Goal: Transaction & Acquisition: Purchase product/service

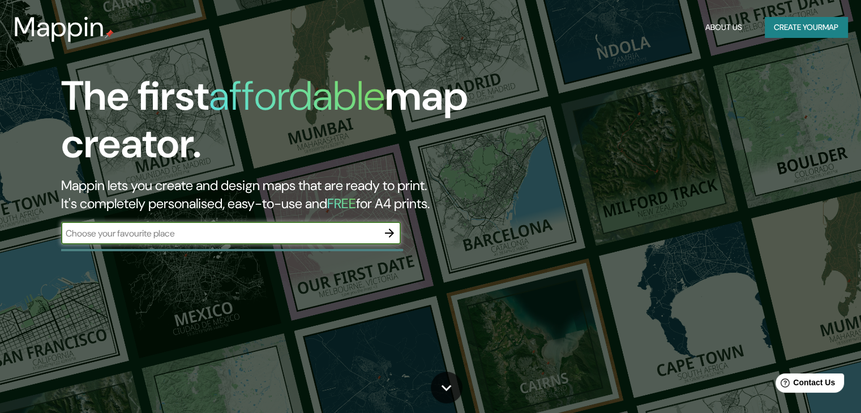
click at [304, 236] on input "text" at bounding box center [219, 233] width 317 height 13
paste input "Region de [GEOGRAPHIC_DATA], [GEOGRAPHIC_DATA], [PERSON_NAME][GEOGRAPHIC_DATA]."
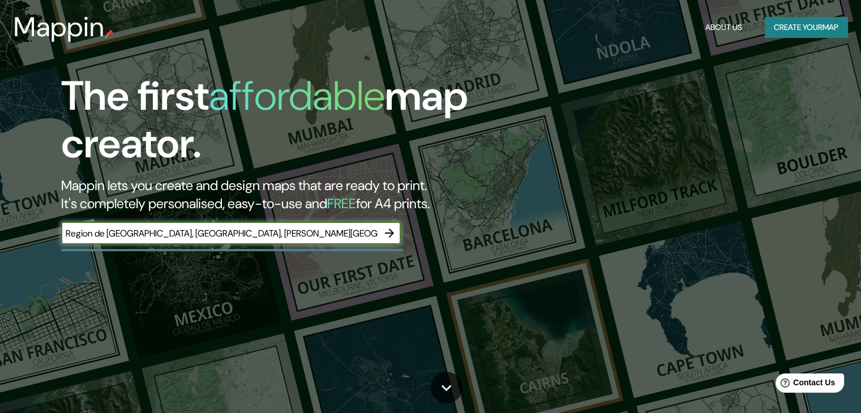
type input "Region de [GEOGRAPHIC_DATA], [GEOGRAPHIC_DATA], [PERSON_NAME][GEOGRAPHIC_DATA]."
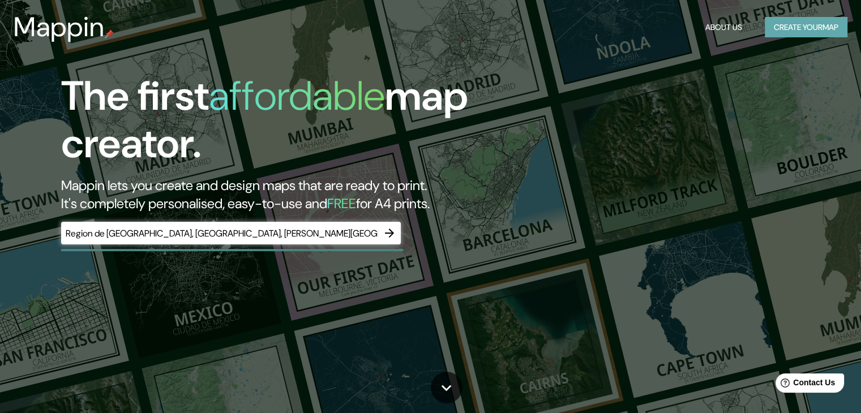
click at [786, 32] on button "Create your map" at bounding box center [806, 27] width 83 height 21
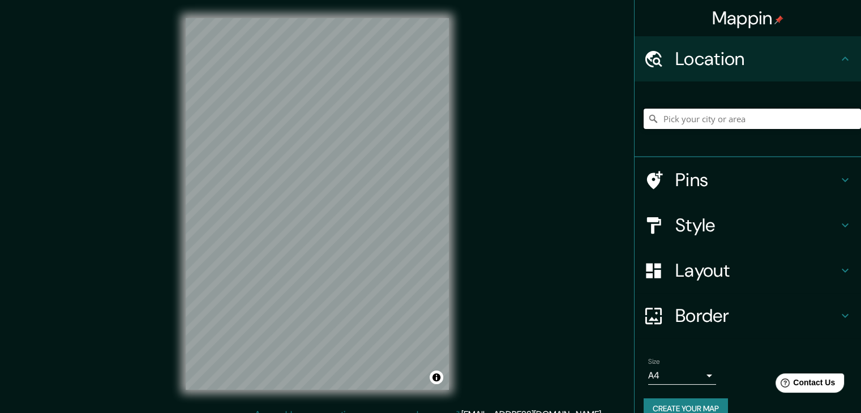
click at [734, 110] on input "Pick your city or area" at bounding box center [752, 119] width 217 height 20
paste input "Region de [GEOGRAPHIC_DATA], [GEOGRAPHIC_DATA], [PERSON_NAME][GEOGRAPHIC_DATA]."
type input "[PERSON_NAME][GEOGRAPHIC_DATA], [GEOGRAPHIC_DATA], [GEOGRAPHIC_DATA]"
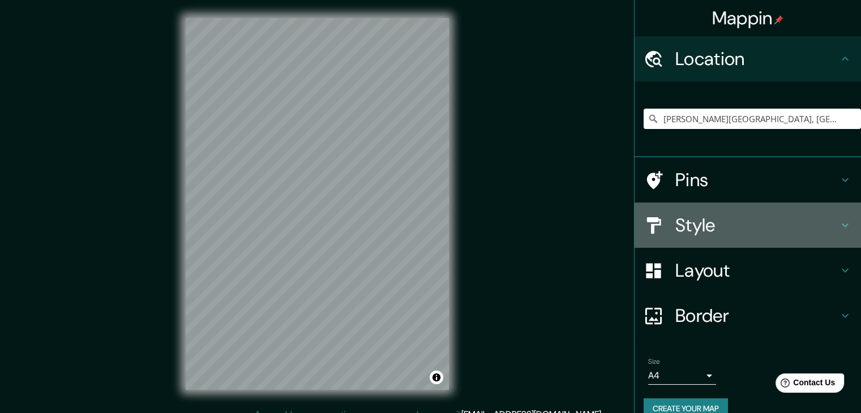
click at [766, 216] on h4 "Style" at bounding box center [757, 225] width 163 height 23
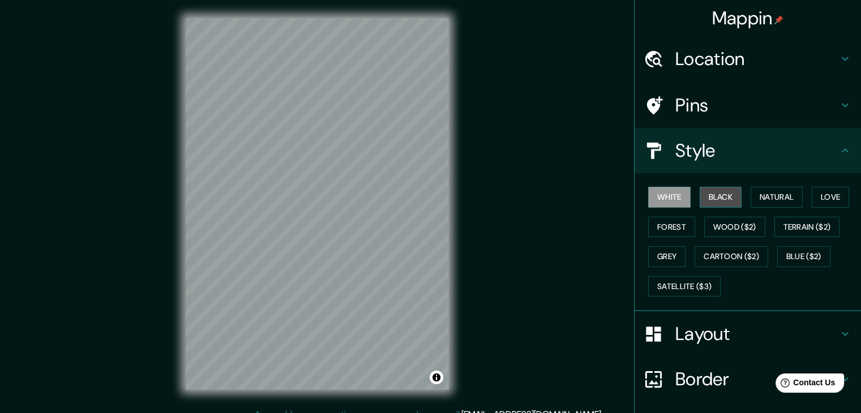
click at [712, 204] on button "Black" at bounding box center [721, 197] width 42 height 21
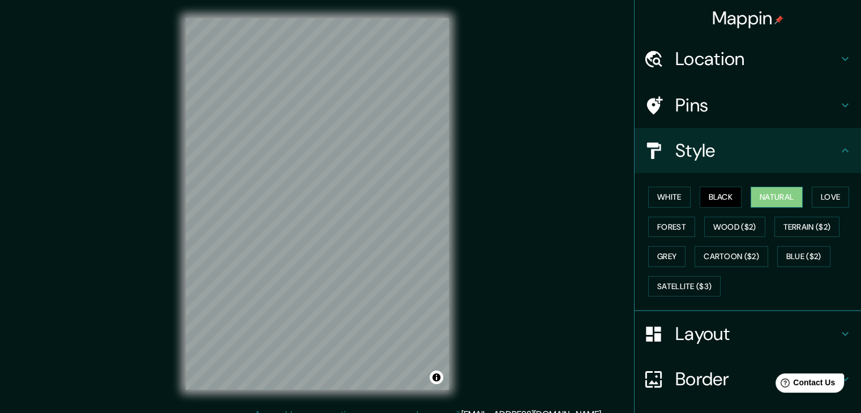
click at [761, 202] on button "Natural" at bounding box center [777, 197] width 52 height 21
click at [812, 199] on button "Love" at bounding box center [830, 197] width 37 height 21
click at [655, 239] on div "White Black Natural Love Forest Wood ($2) Terrain ($2) Grey Cartoon ($2) Blue (…" at bounding box center [752, 241] width 217 height 119
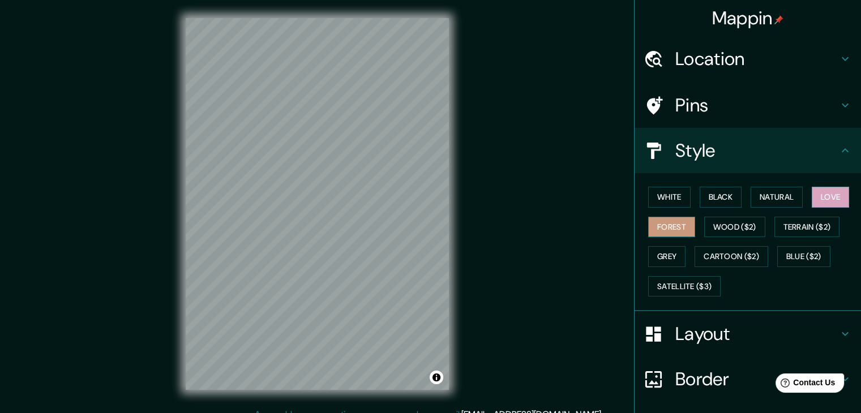
click at [664, 234] on button "Forest" at bounding box center [671, 227] width 47 height 21
click at [661, 250] on button "Grey" at bounding box center [666, 256] width 37 height 21
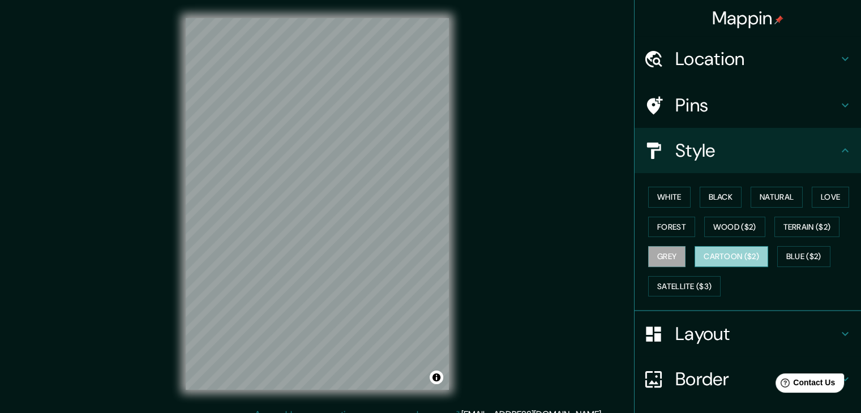
click at [718, 257] on button "Cartoon ($2)" at bounding box center [732, 256] width 74 height 21
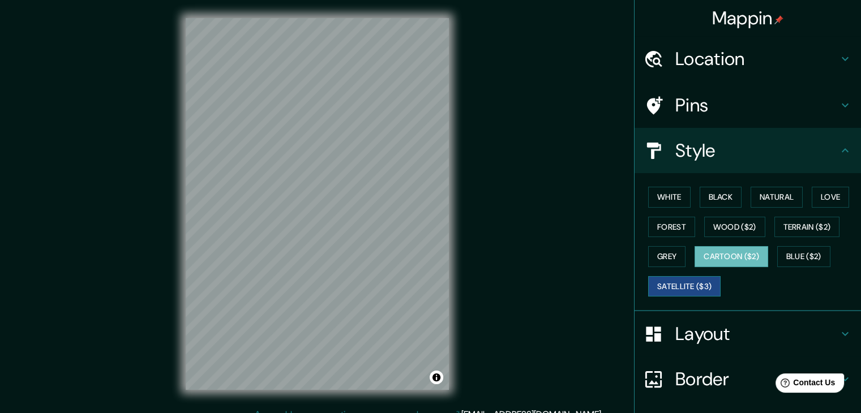
click at [695, 291] on button "Satellite ($3)" at bounding box center [684, 286] width 72 height 21
click at [788, 257] on button "Blue ($2)" at bounding box center [804, 256] width 53 height 21
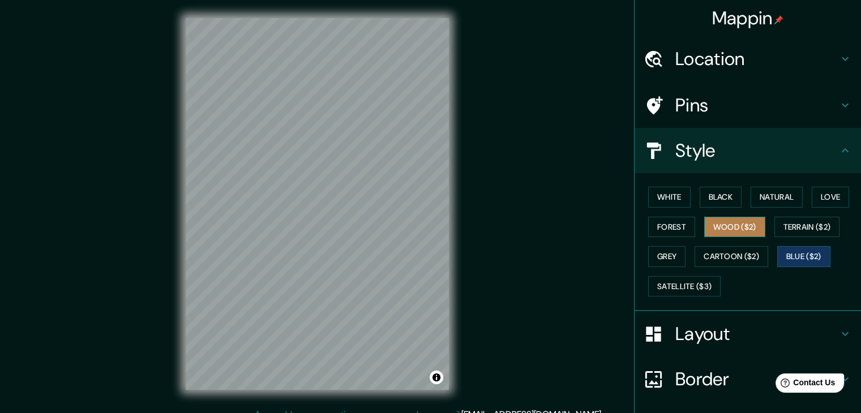
click at [705, 232] on button "Wood ($2)" at bounding box center [735, 227] width 61 height 21
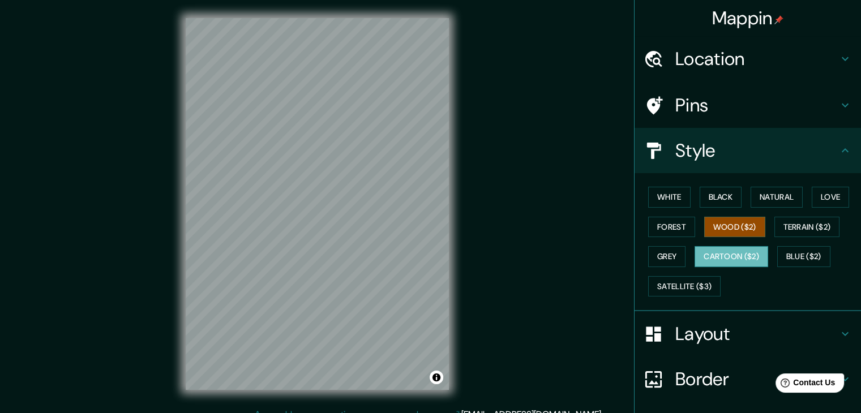
click at [723, 246] on button "Cartoon ($2)" at bounding box center [732, 256] width 74 height 21
click at [791, 223] on button "Terrain ($2)" at bounding box center [808, 227] width 66 height 21
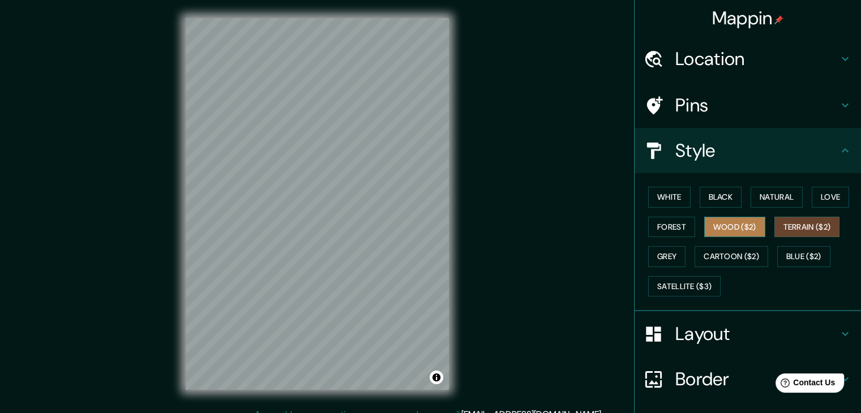
click at [733, 233] on button "Wood ($2)" at bounding box center [735, 227] width 61 height 21
